Goal: Transaction & Acquisition: Purchase product/service

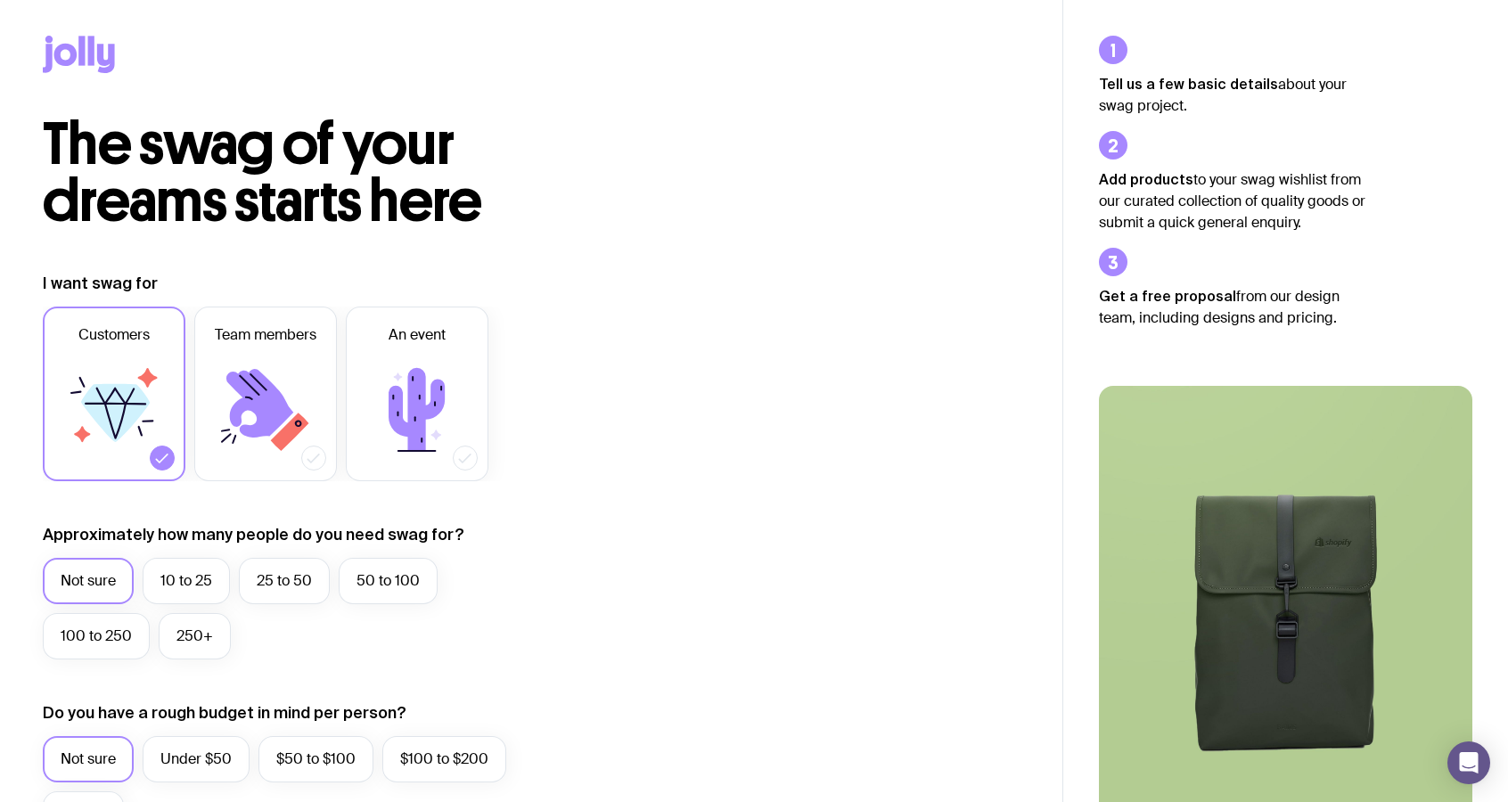
click at [62, 48] on icon at bounding box center [65, 55] width 23 height 22
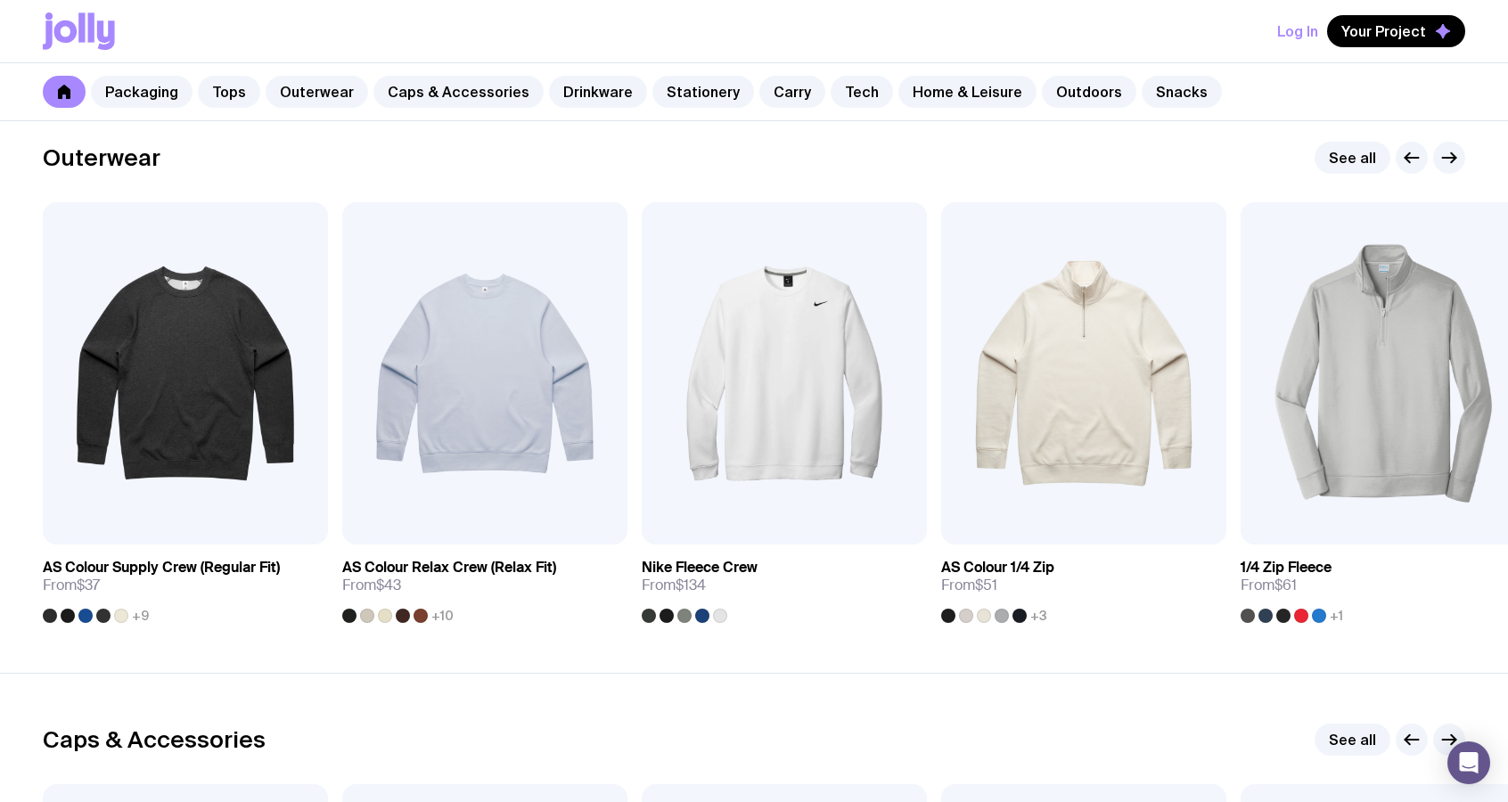
scroll to position [1471, 0]
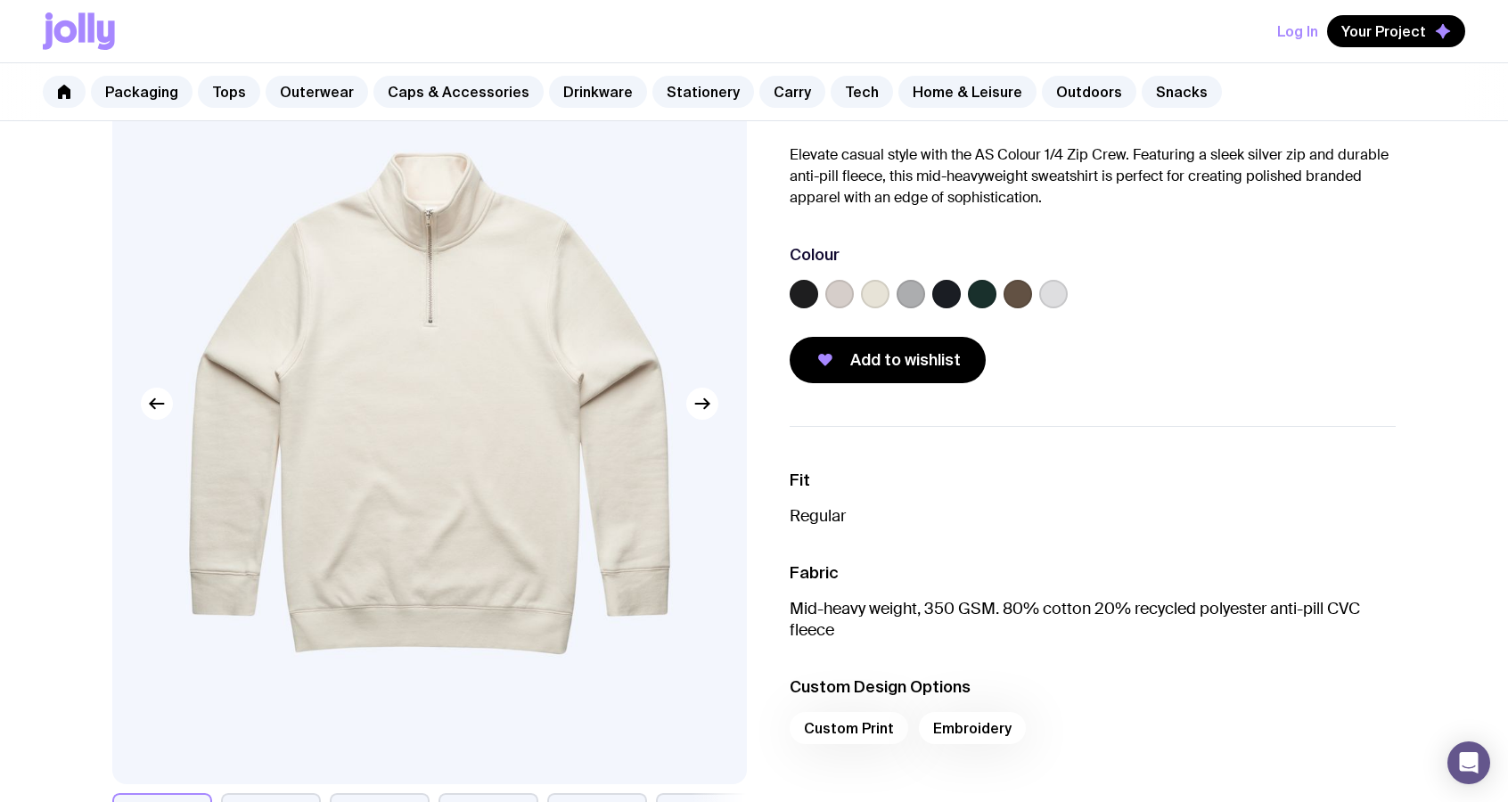
scroll to position [127, 0]
click at [706, 403] on icon "button" at bounding box center [702, 403] width 13 height 0
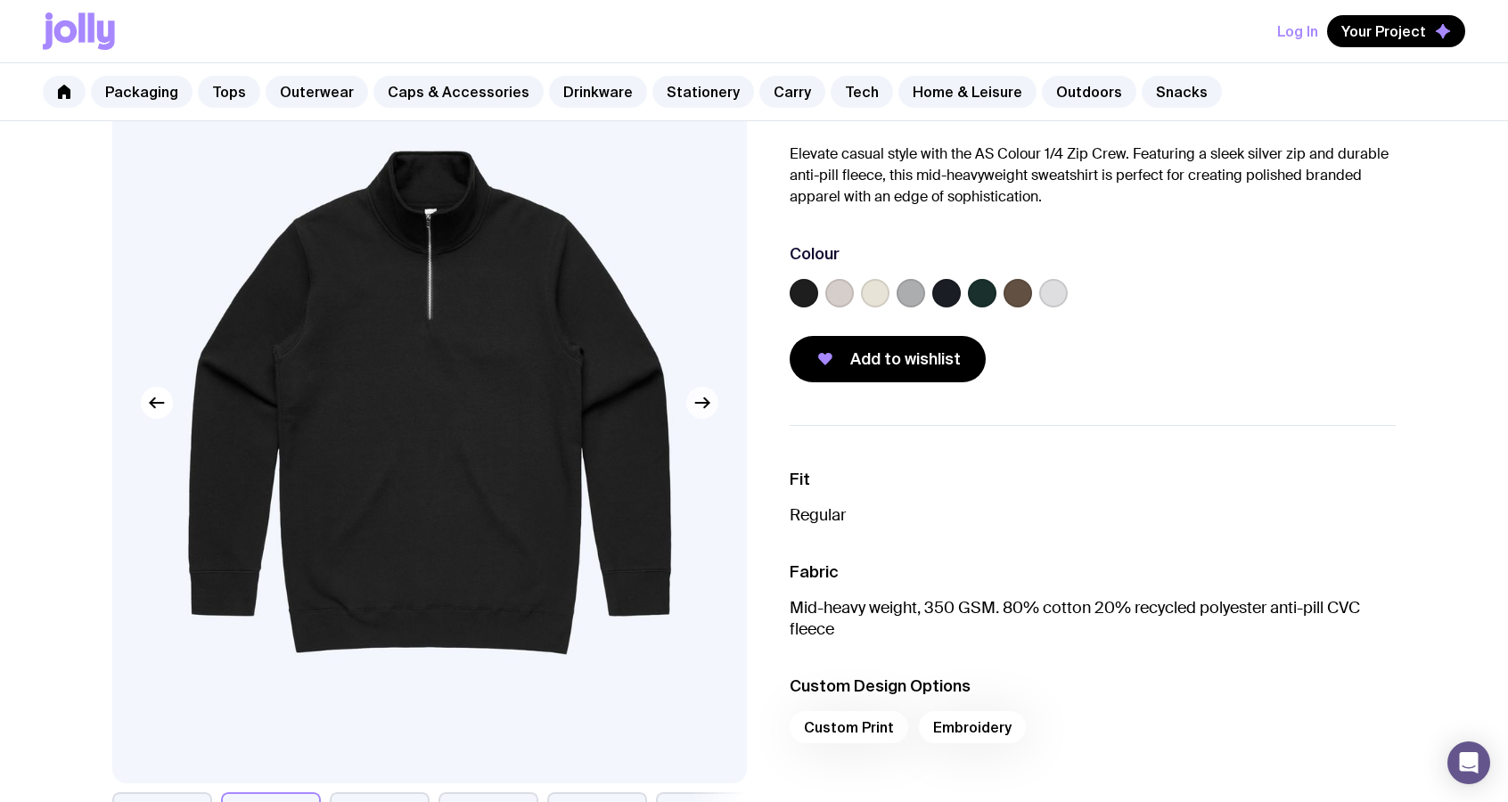
click at [704, 403] on icon "button" at bounding box center [702, 403] width 13 height 0
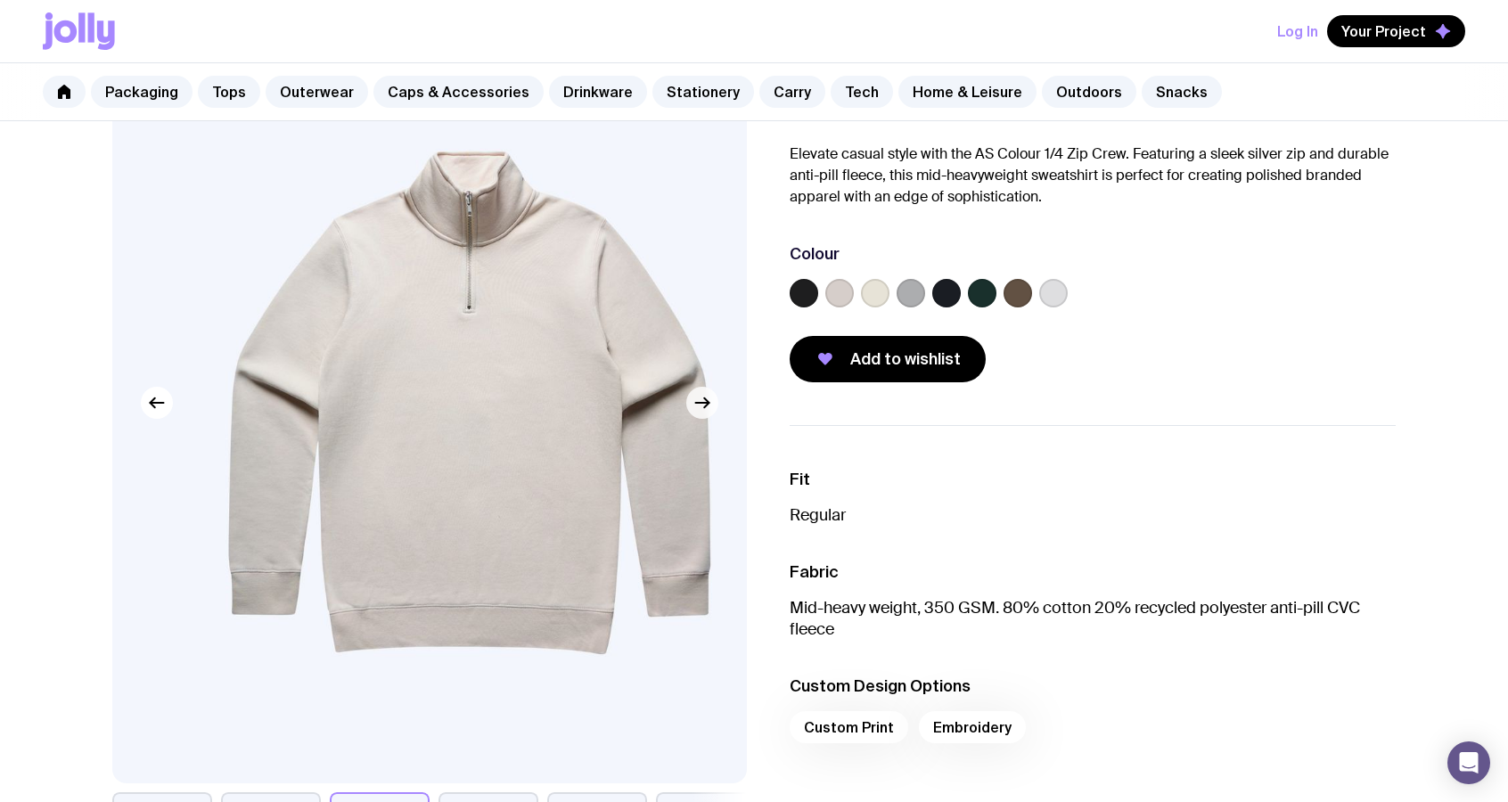
click at [710, 404] on icon "button" at bounding box center [702, 402] width 21 height 21
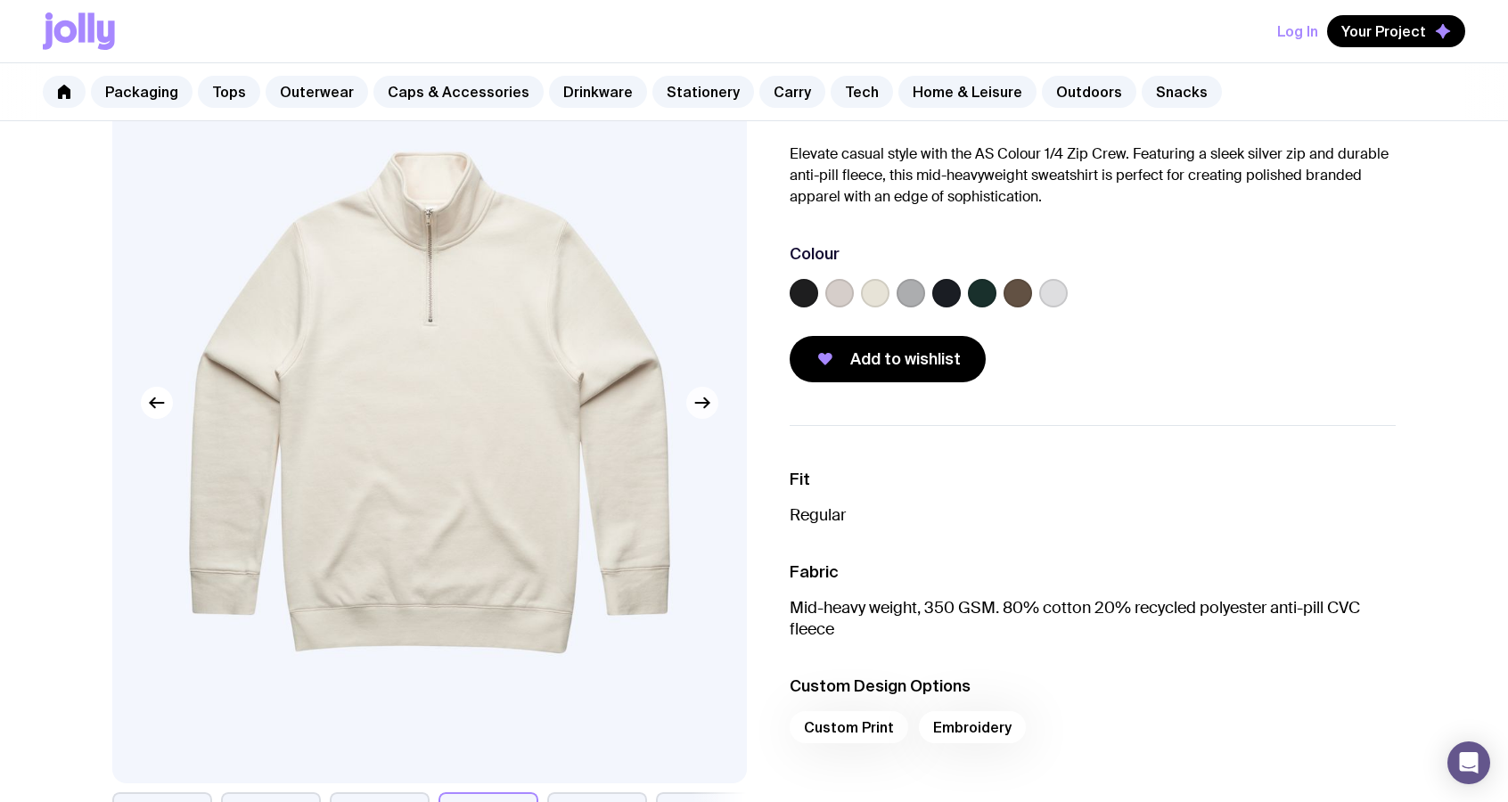
click at [713, 400] on icon "button" at bounding box center [702, 402] width 21 height 21
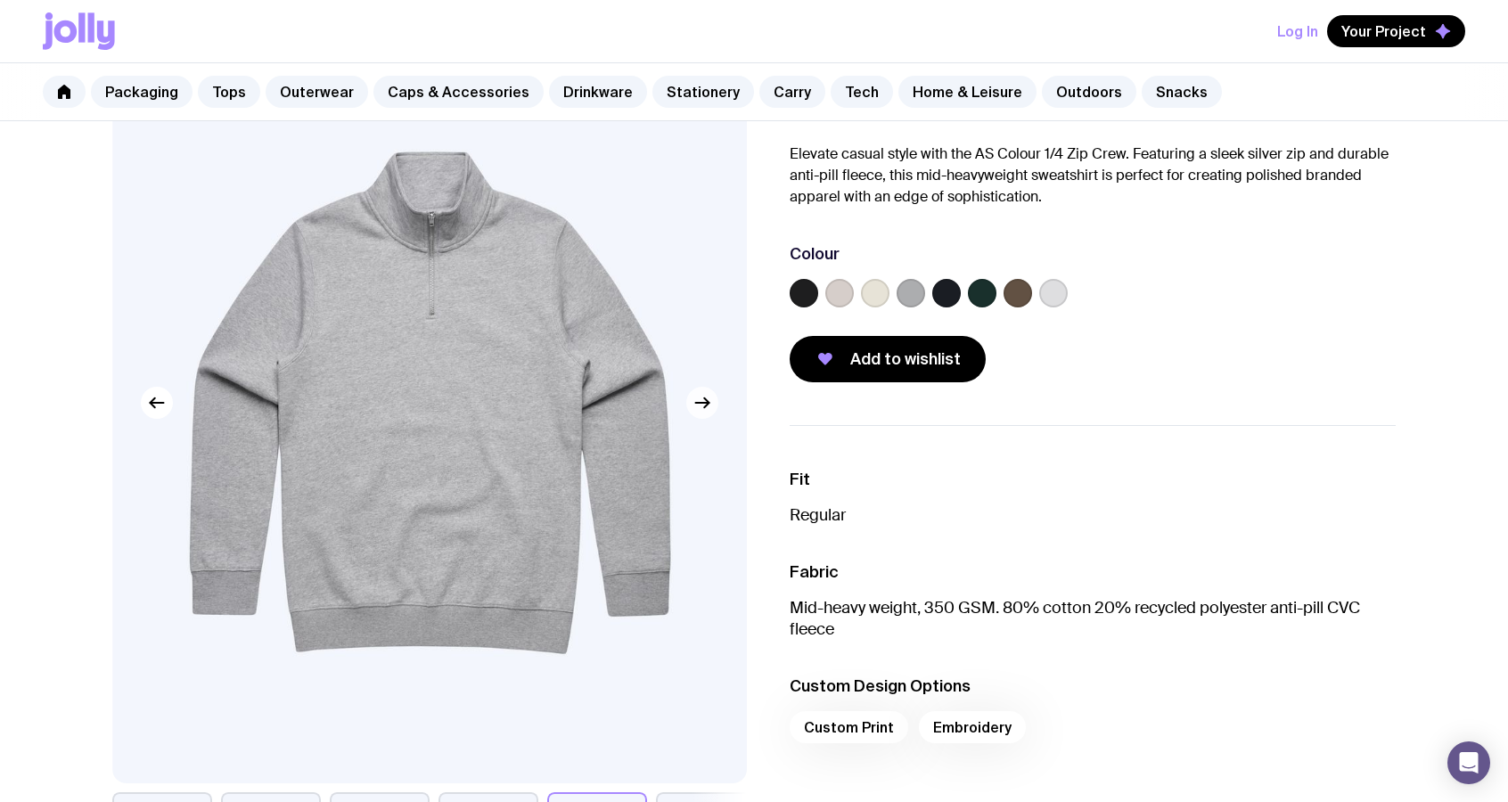
click at [716, 402] on button "button" at bounding box center [702, 403] width 32 height 32
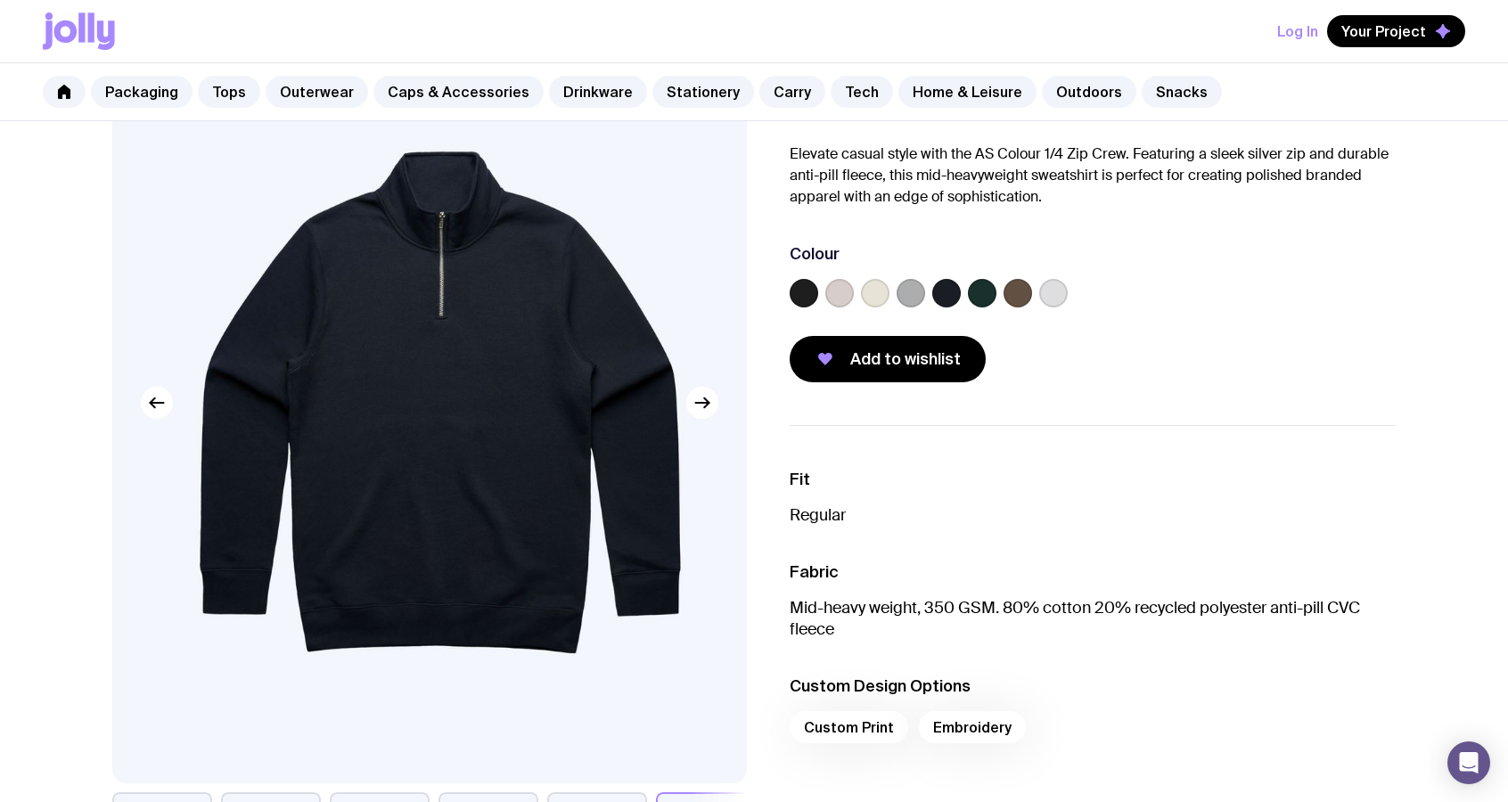
click at [723, 406] on img at bounding box center [440, 402] width 635 height 761
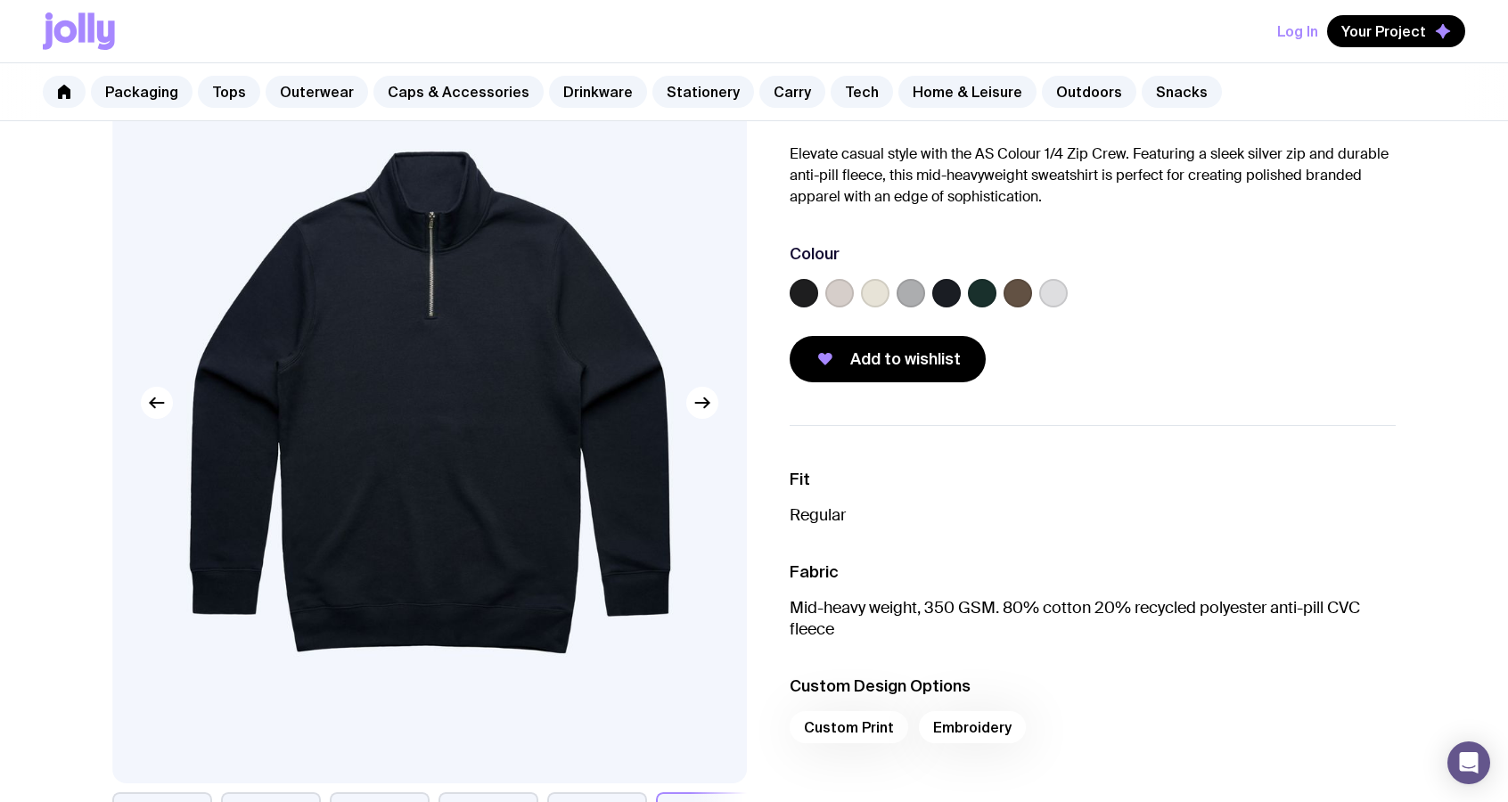
click at [721, 408] on img at bounding box center [430, 402] width 635 height 761
click at [718, 401] on img at bounding box center [429, 402] width 635 height 761
click at [715, 405] on button "button" at bounding box center [702, 403] width 32 height 32
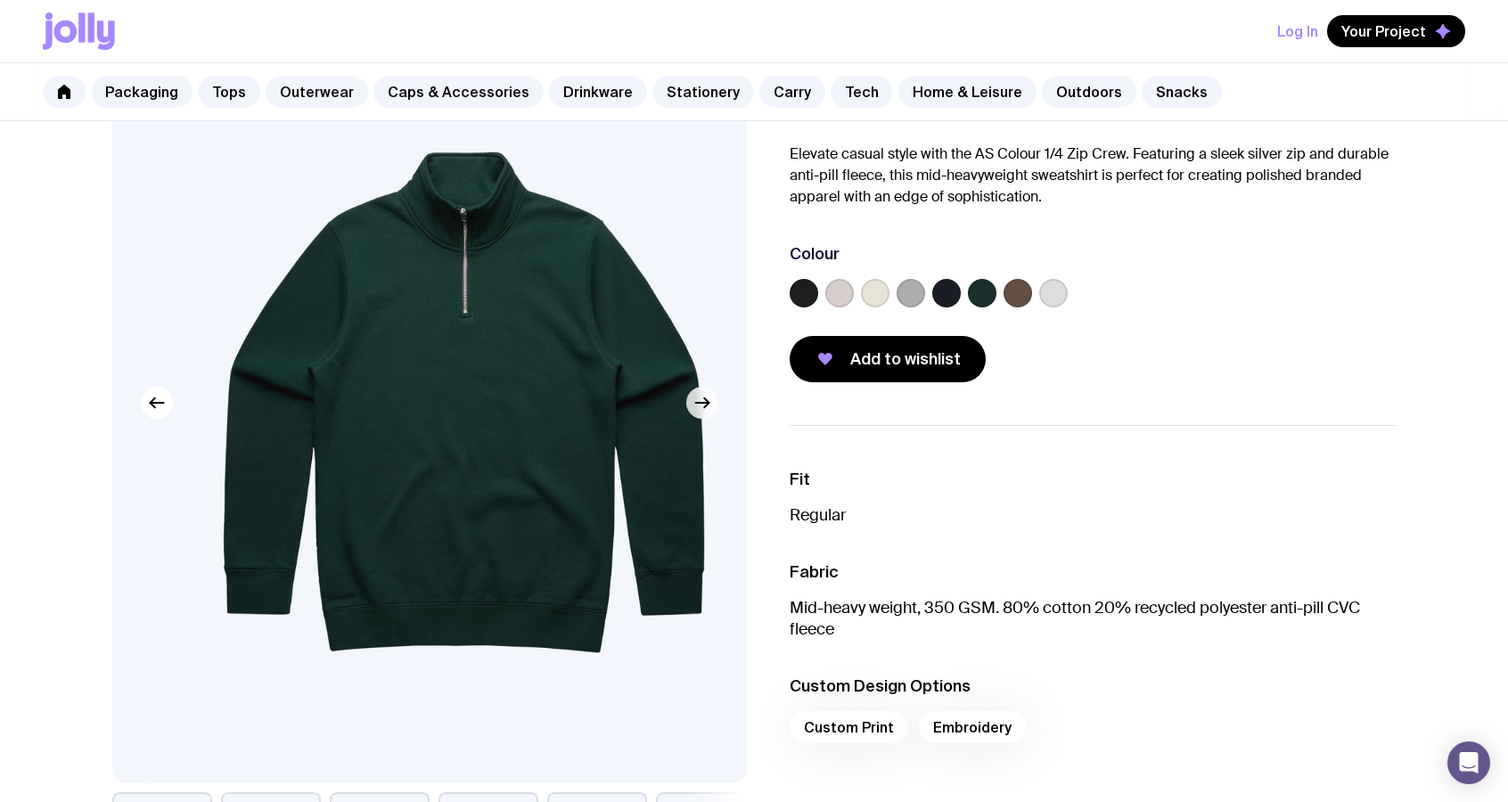
click at [707, 404] on icon "button" at bounding box center [706, 403] width 4 height 10
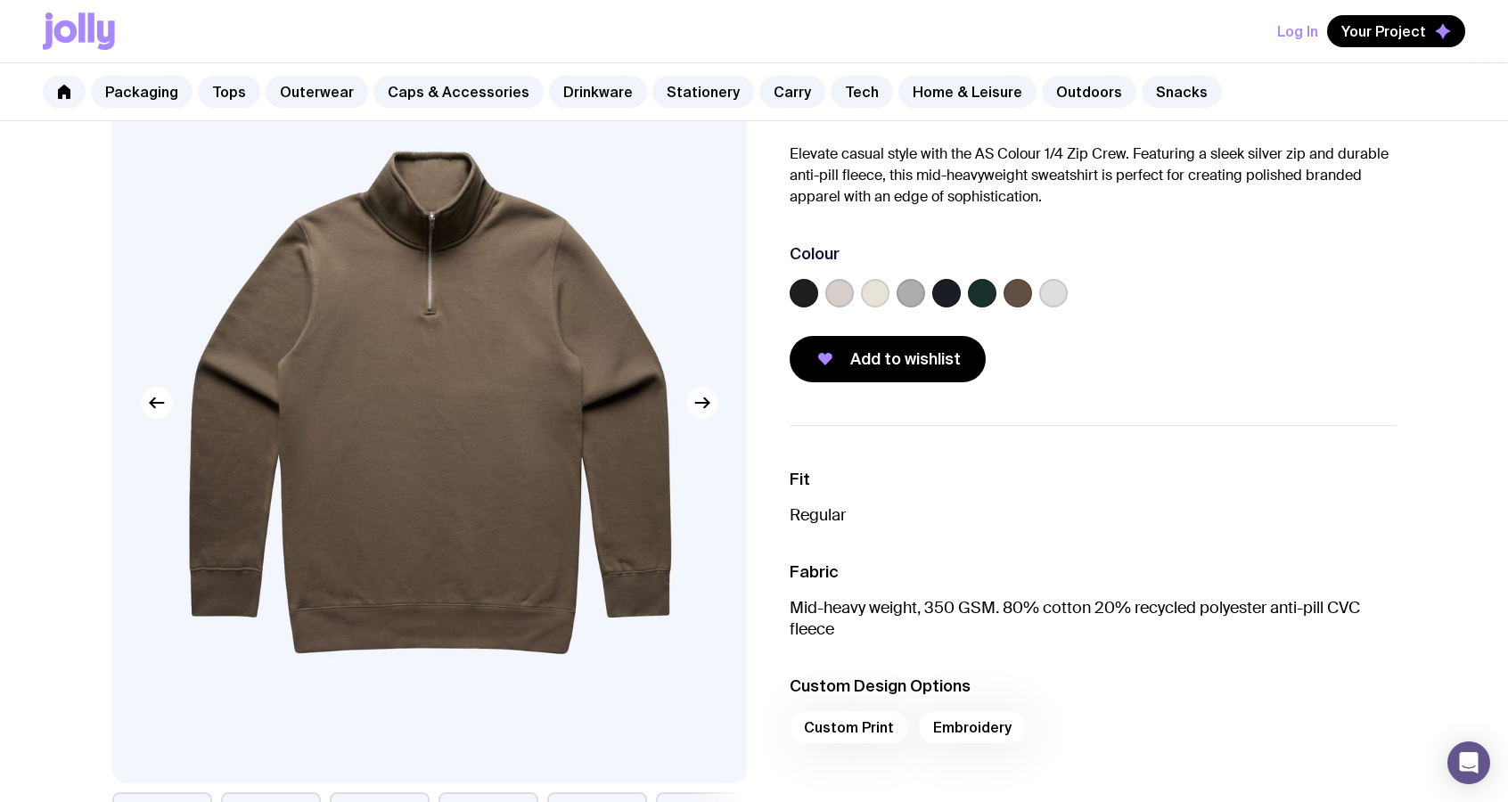
click at [700, 404] on icon "button" at bounding box center [702, 402] width 21 height 21
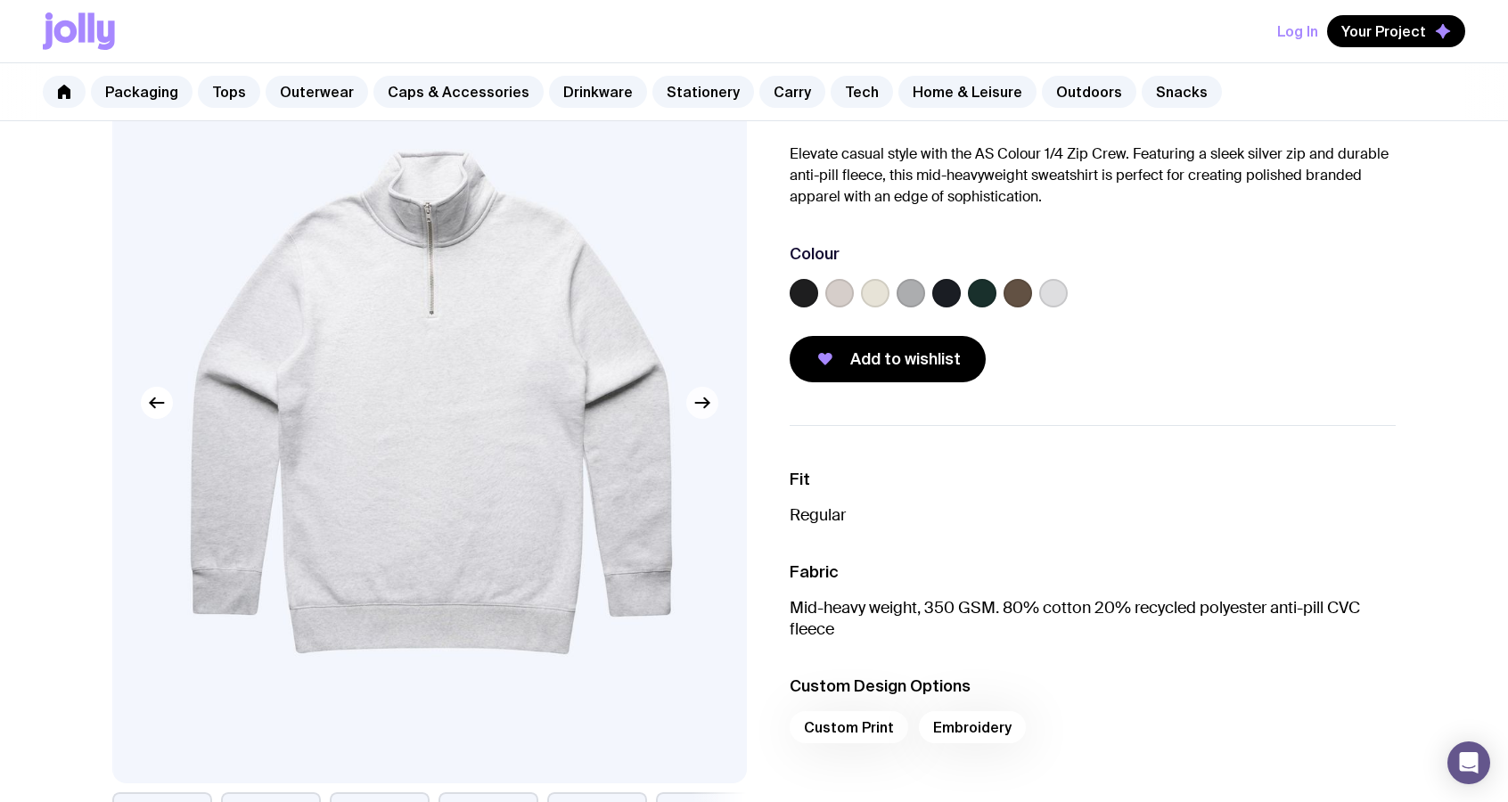
click at [704, 415] on button "button" at bounding box center [702, 403] width 32 height 32
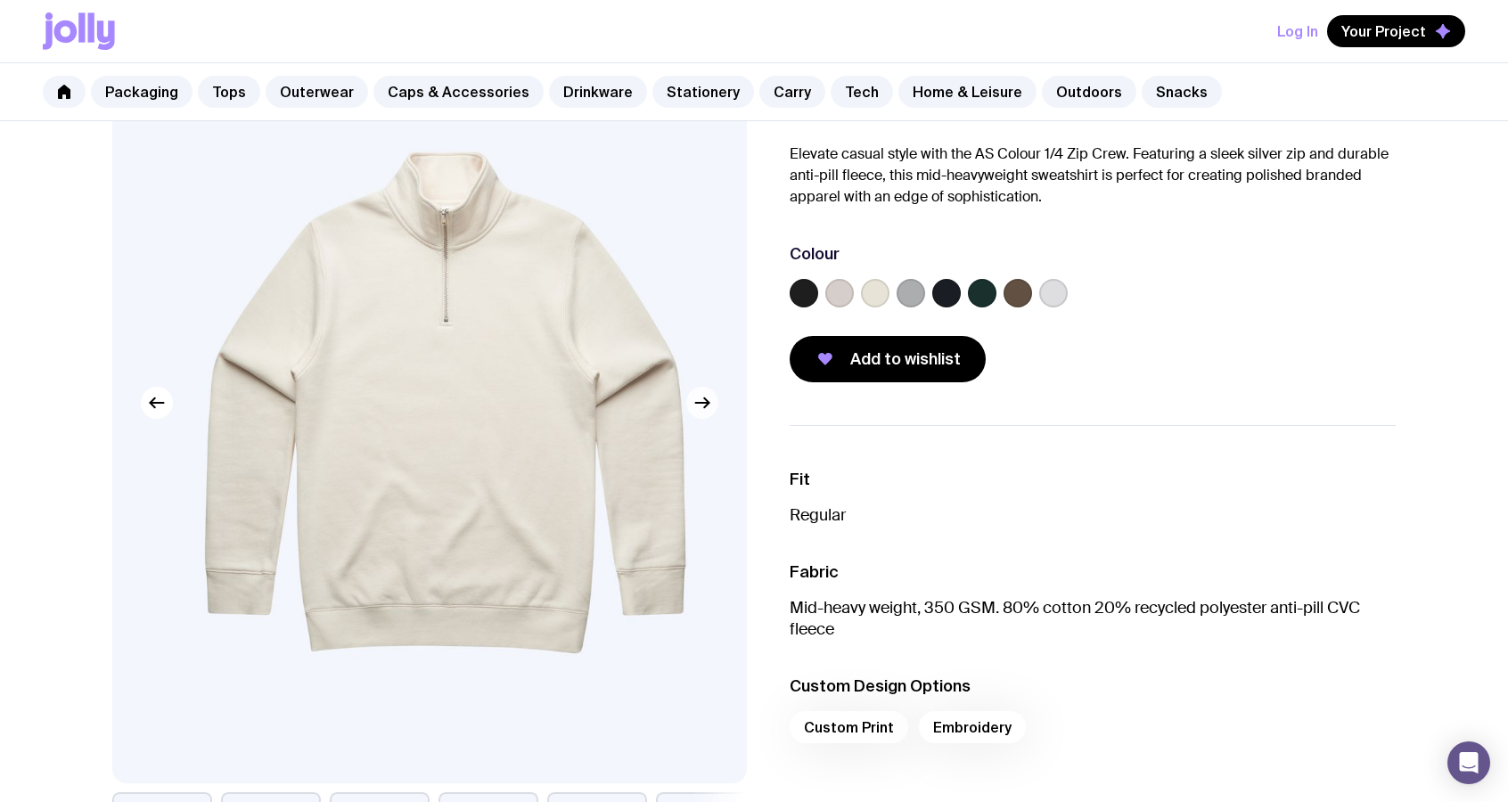
click at [704, 393] on icon "button" at bounding box center [702, 402] width 21 height 21
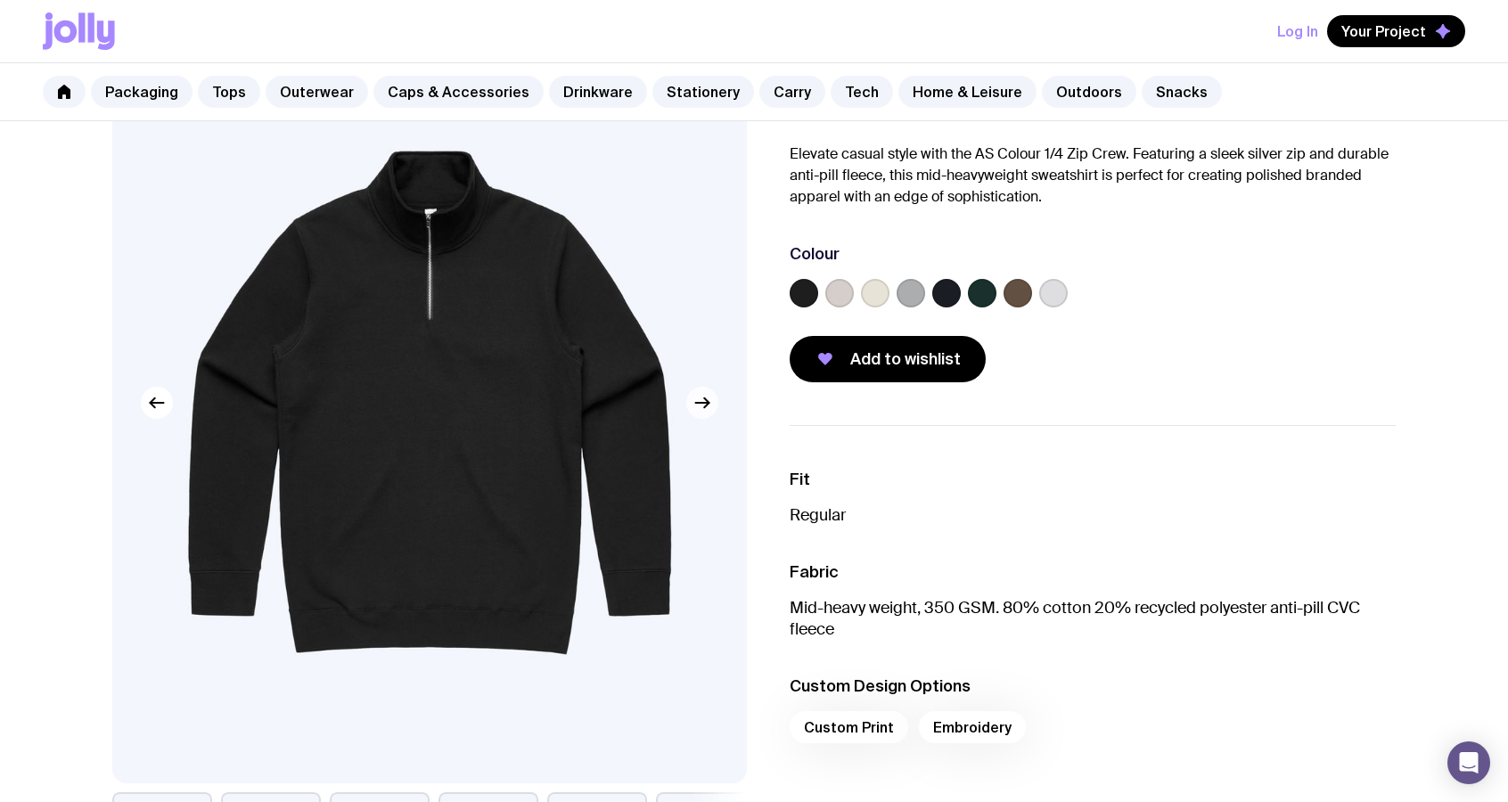
click at [696, 403] on icon "button" at bounding box center [702, 403] width 13 height 0
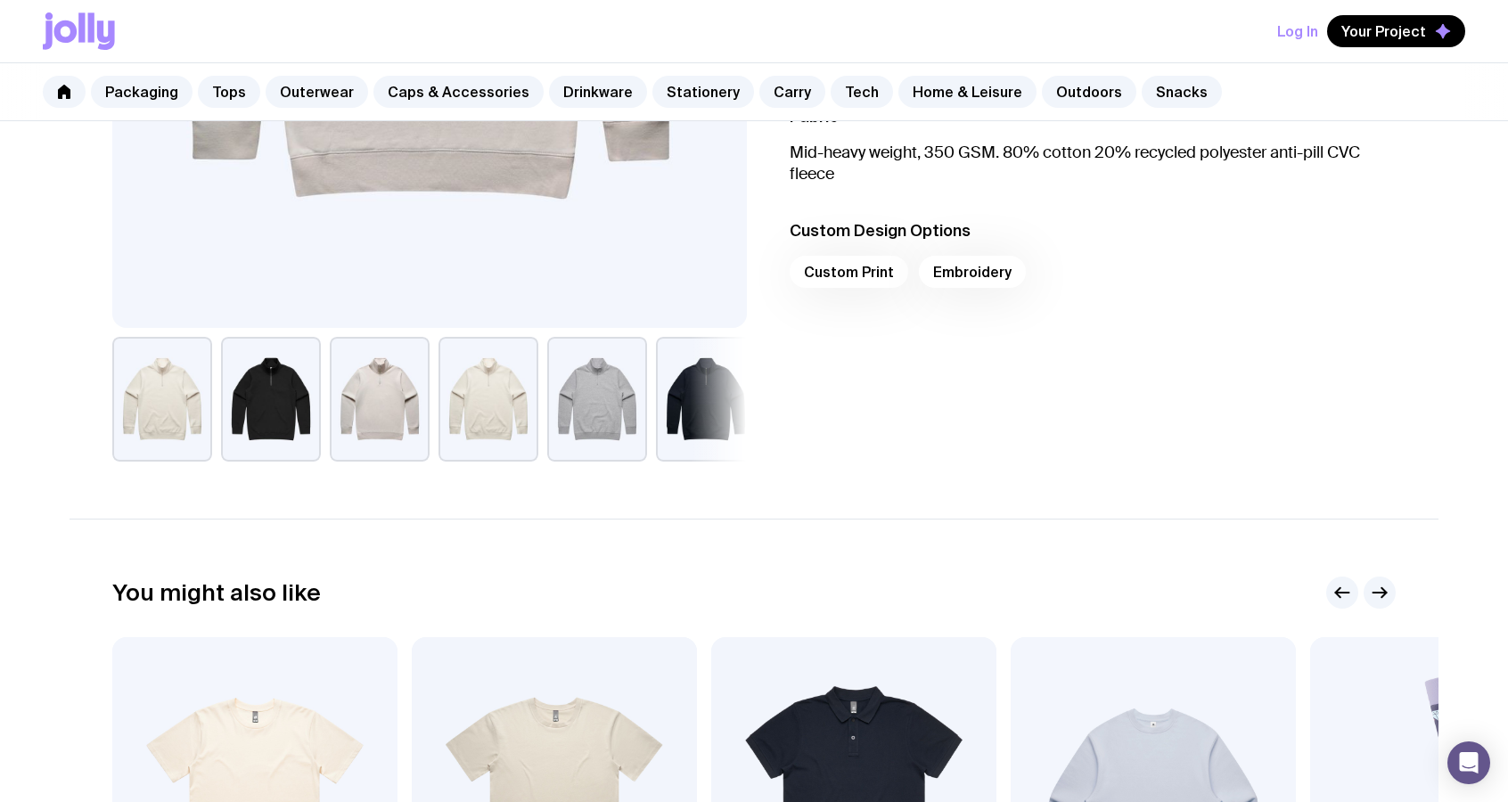
scroll to position [585, 0]
click at [866, 272] on div "Custom Print Embroidery" at bounding box center [1093, 275] width 606 height 43
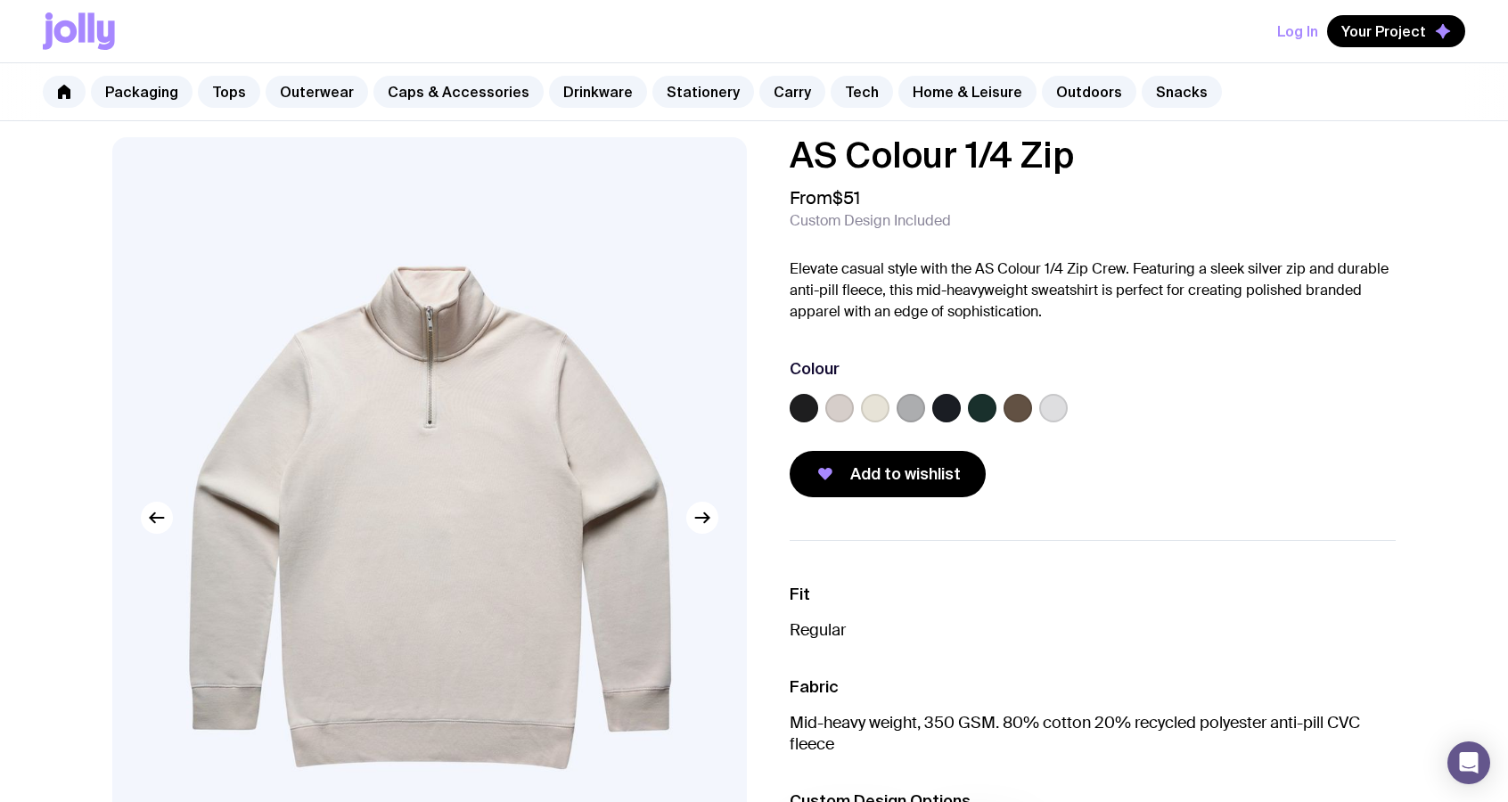
scroll to position [0, 0]
